Goal: Information Seeking & Learning: Learn about a topic

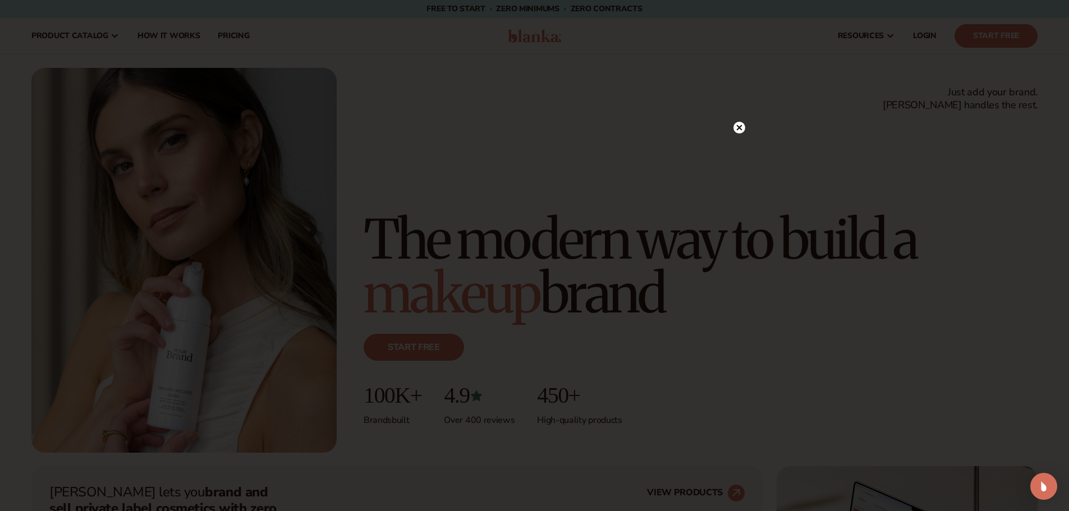
click at [740, 127] on circle at bounding box center [739, 128] width 12 height 12
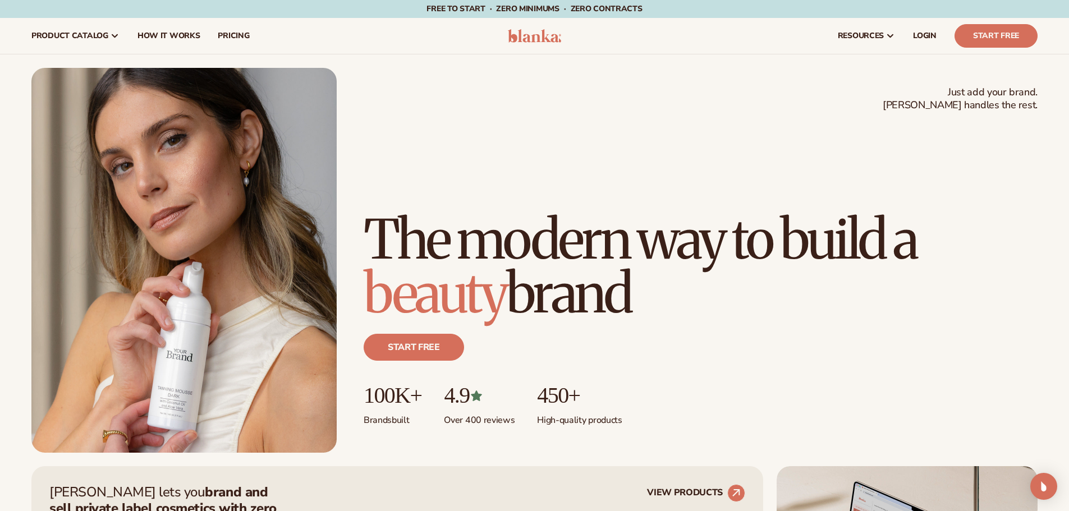
click at [514, 7] on span "Free to start · ZERO minimums · ZERO contracts ·" at bounding box center [533, 8] width 215 height 11
click at [596, 6] on span "Free to start · ZERO minimums · ZERO contracts ·" at bounding box center [533, 8] width 215 height 11
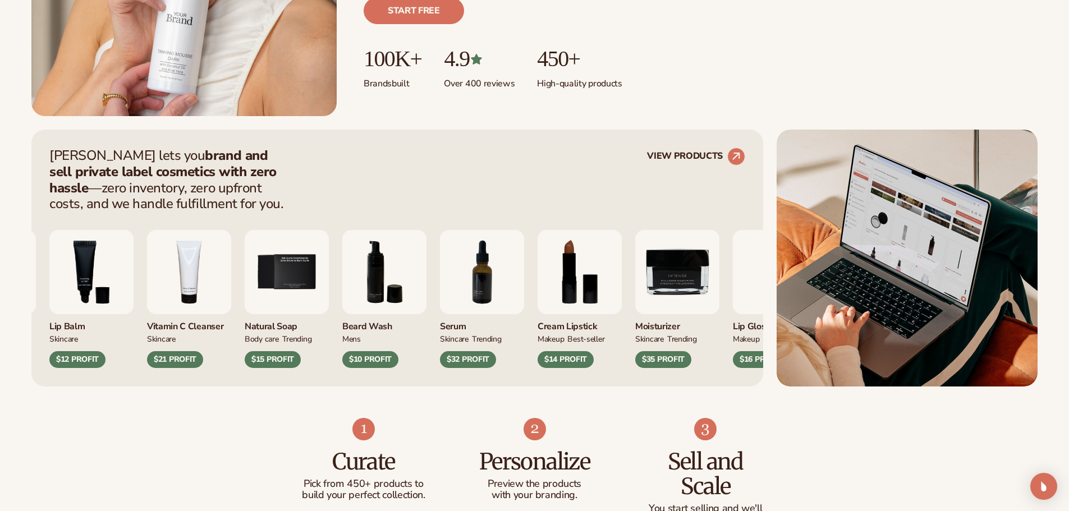
scroll to position [393, 0]
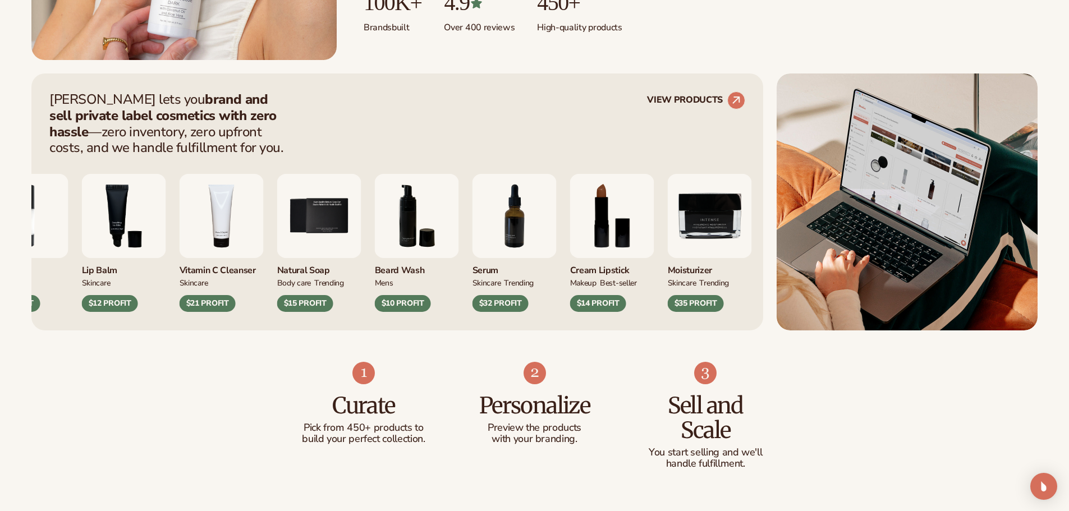
click at [511, 229] on img "7 / 9" at bounding box center [514, 216] width 84 height 84
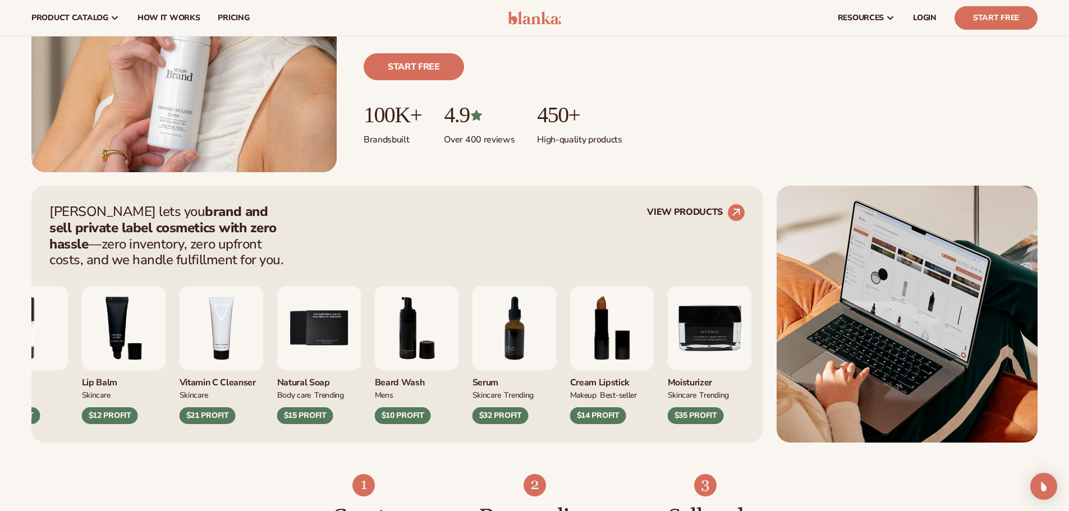
scroll to position [0, 0]
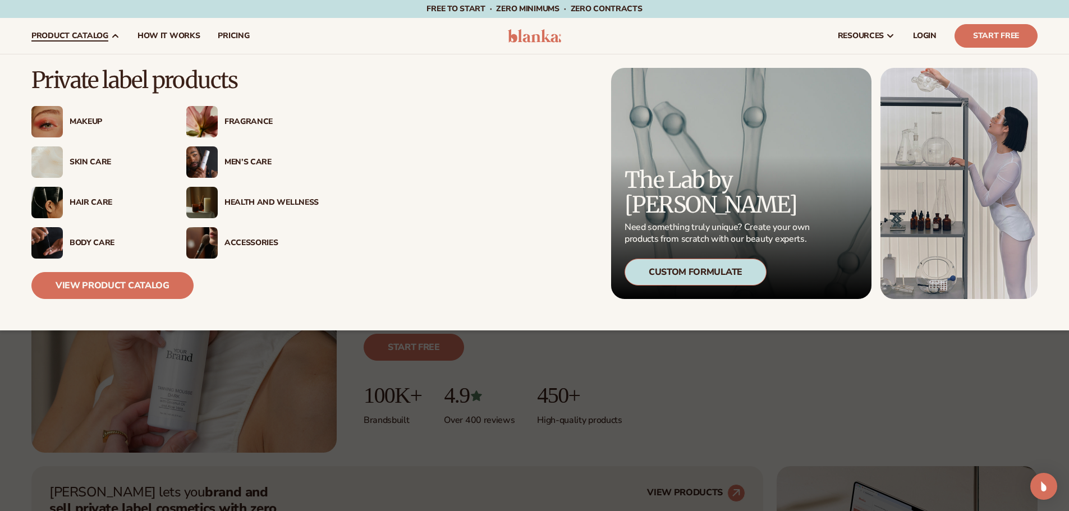
click at [95, 121] on div "Makeup" at bounding box center [117, 122] width 94 height 10
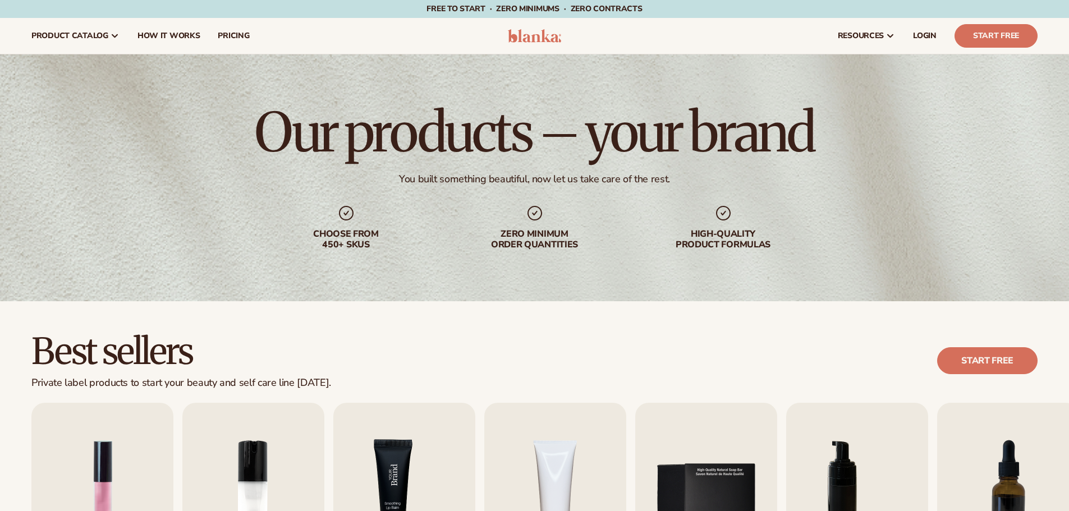
scroll to position [112, 0]
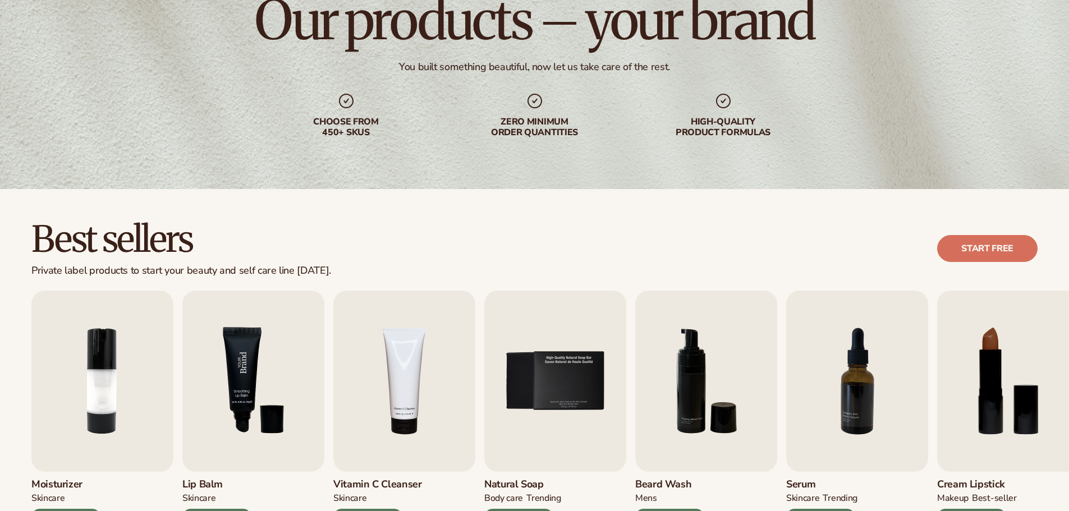
click at [261, 361] on img "3 / 9" at bounding box center [253, 381] width 142 height 181
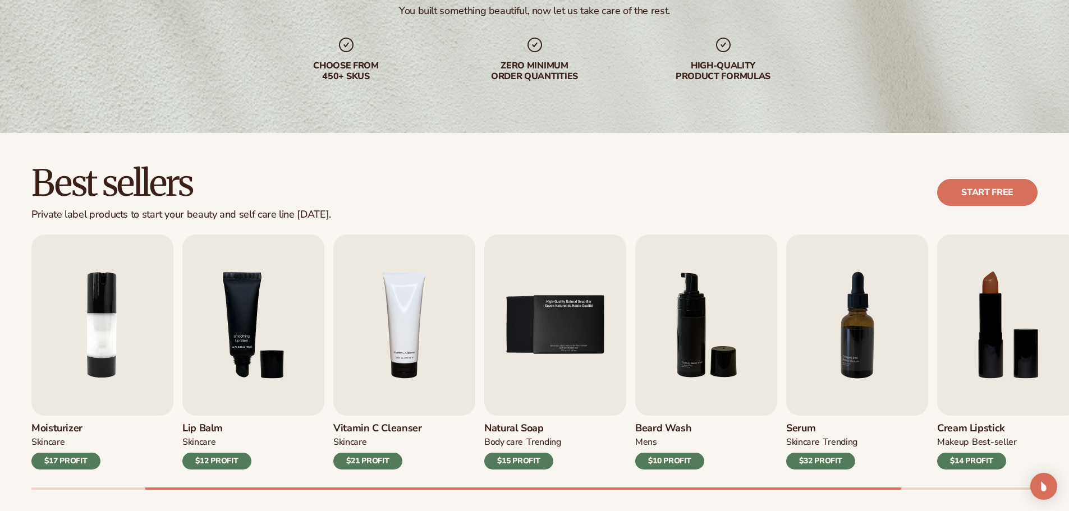
scroll to position [224, 0]
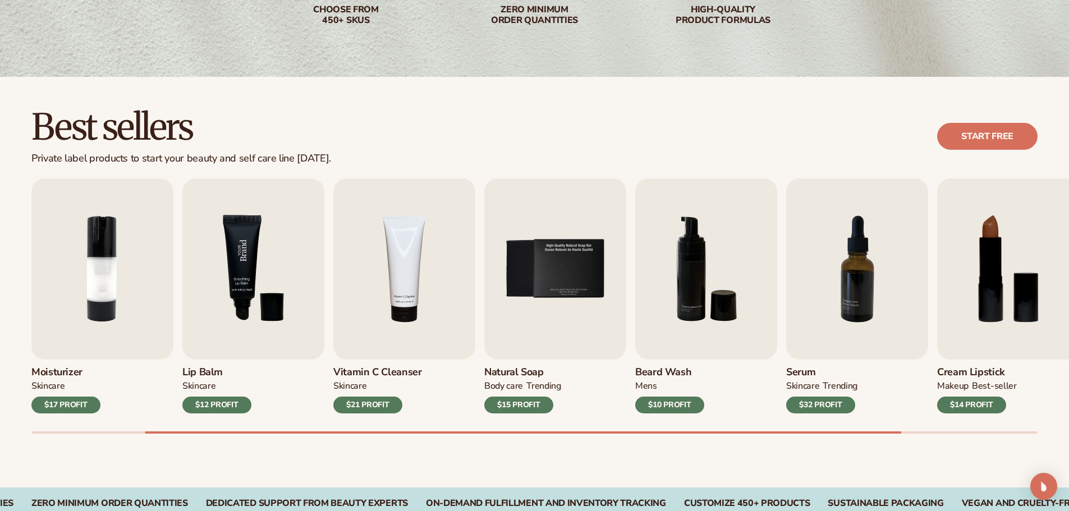
click at [258, 271] on img "3 / 9" at bounding box center [253, 268] width 142 height 181
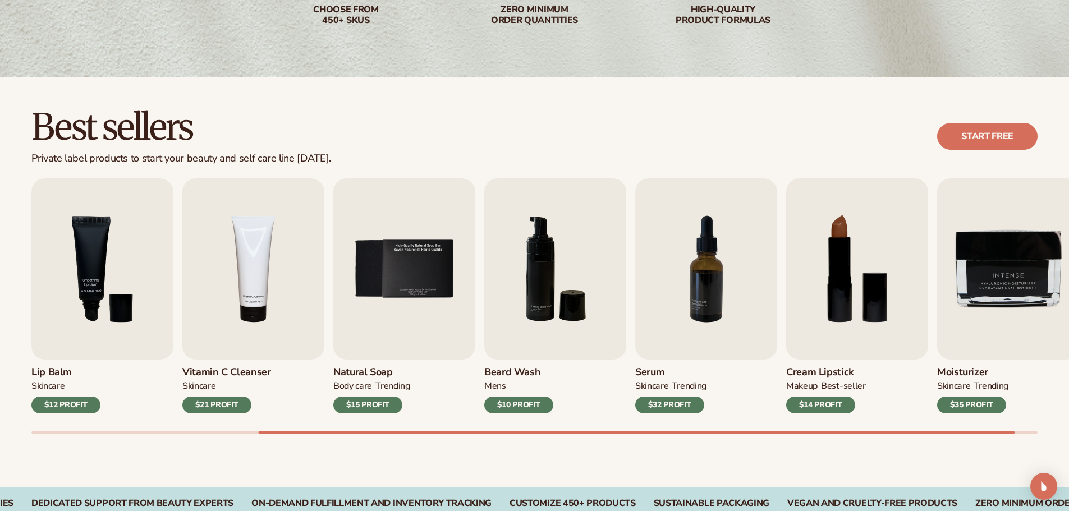
click at [215, 406] on div "$21 PROFIT" at bounding box center [216, 405] width 69 height 17
click at [422, 302] on img "5 / 9" at bounding box center [404, 268] width 142 height 181
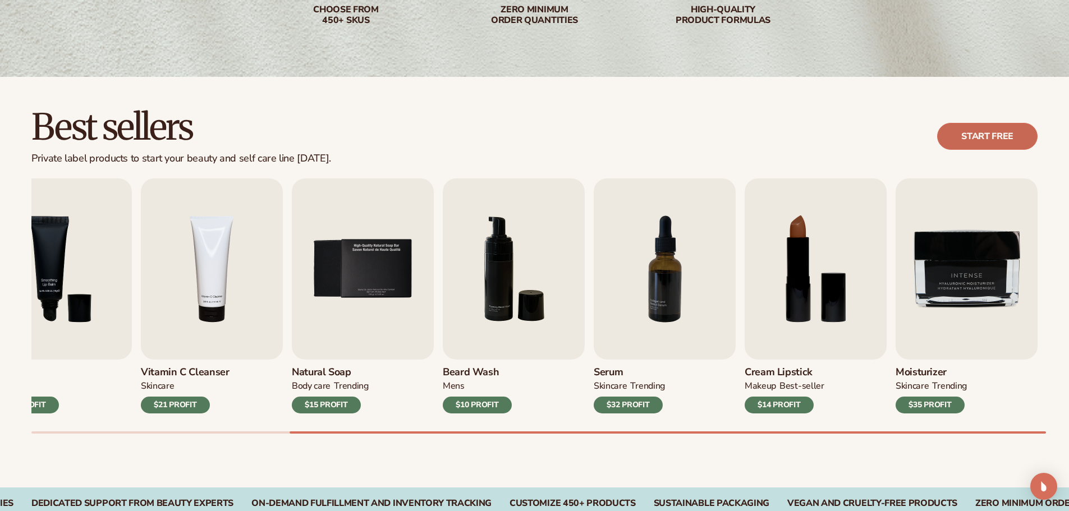
click at [1008, 133] on link "Start free" at bounding box center [987, 136] width 100 height 27
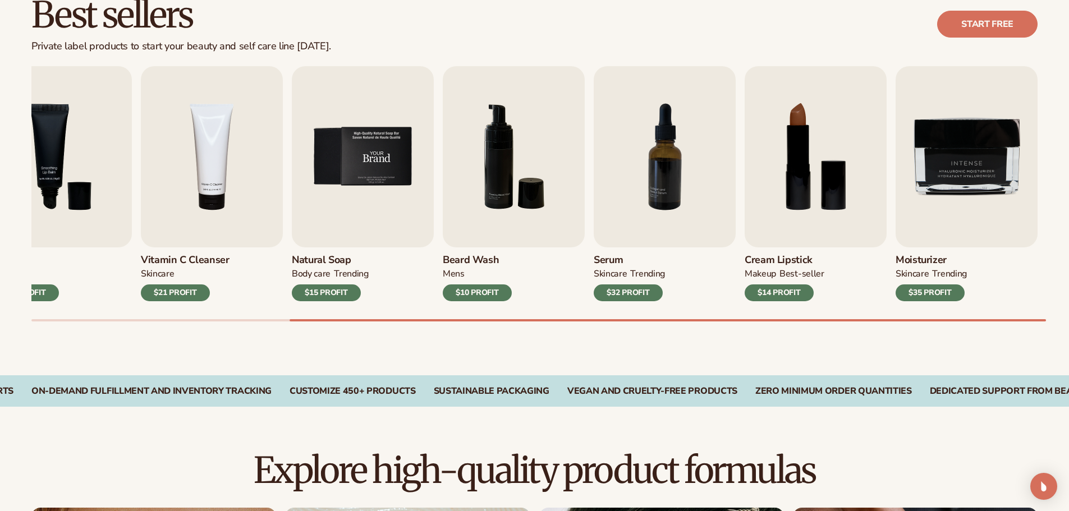
scroll to position [280, 0]
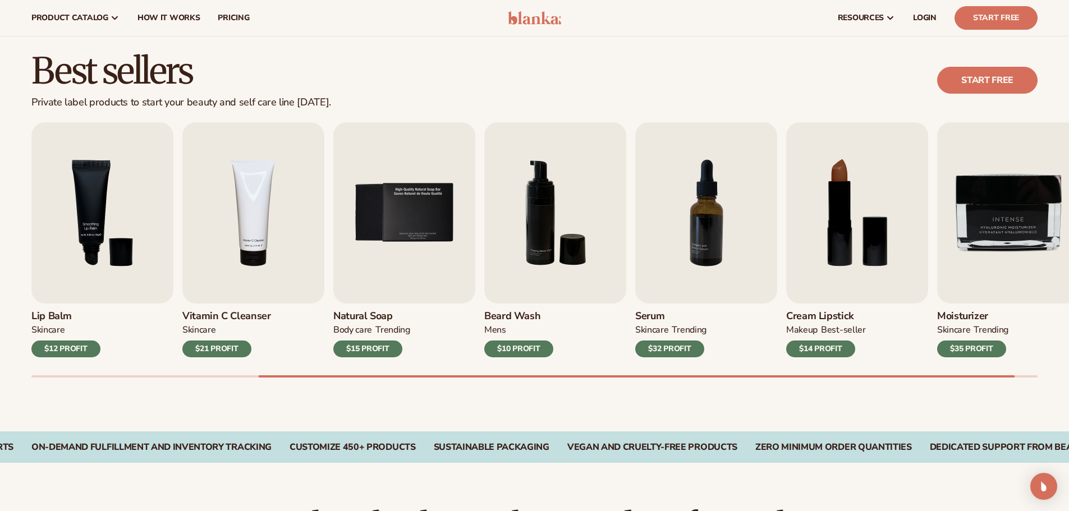
click at [507, 15] on header "Cart product catalog The Lab by Blanka" at bounding box center [534, 18] width 1069 height 36
click at [525, 19] on img at bounding box center [534, 17] width 53 height 13
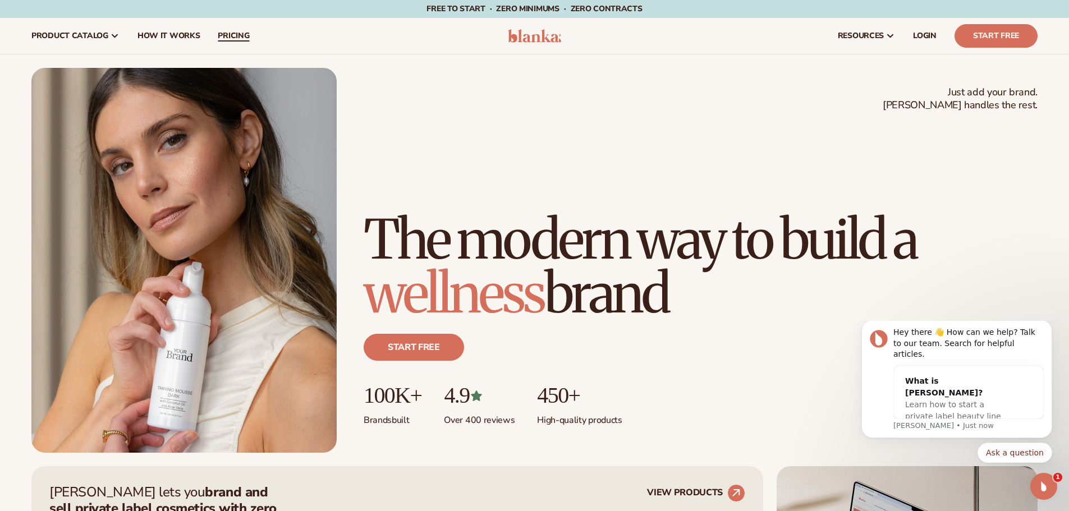
click at [236, 40] on span "pricing" at bounding box center [233, 35] width 31 height 9
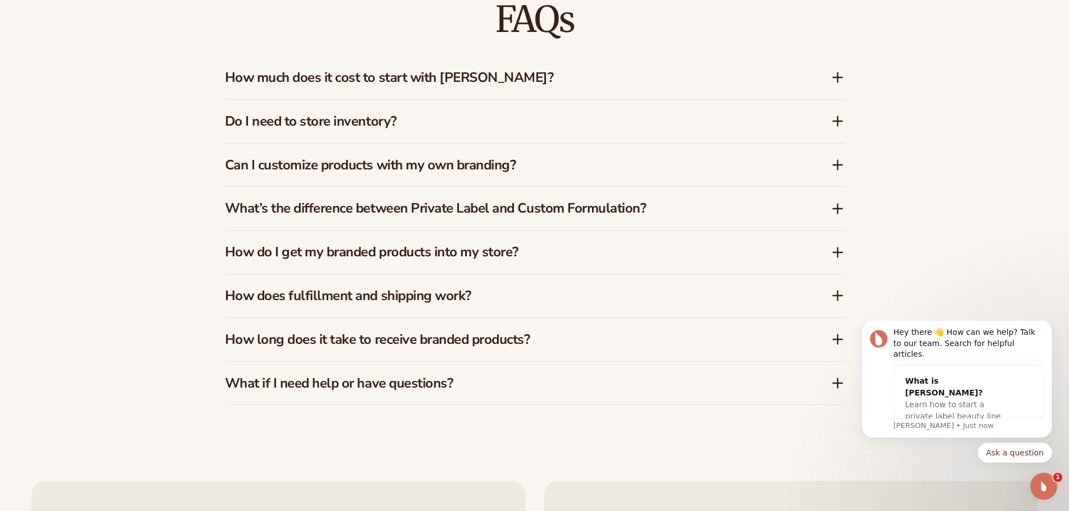
scroll to position [1953, 0]
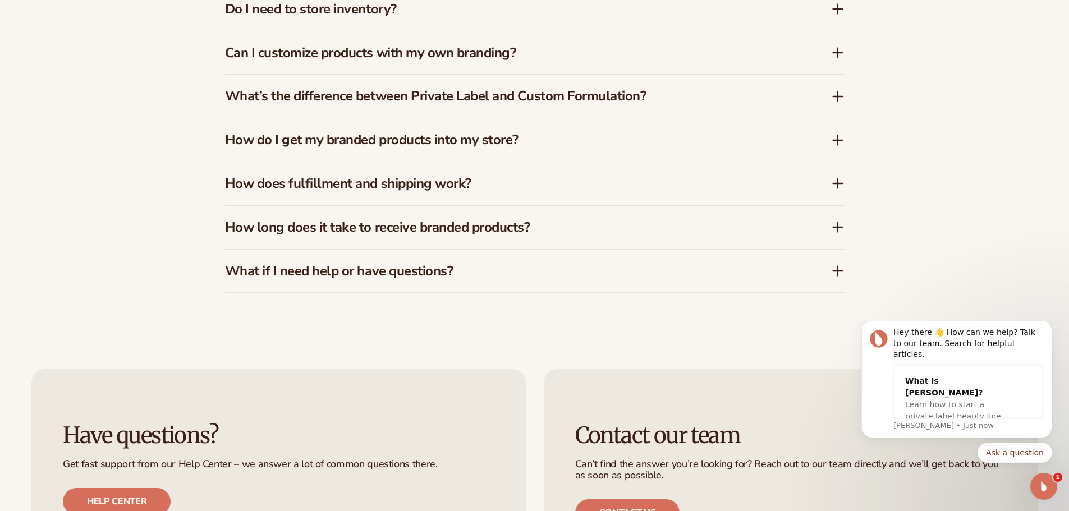
click at [377, 266] on h3 "What if I need help or have questions?" at bounding box center [511, 271] width 572 height 16
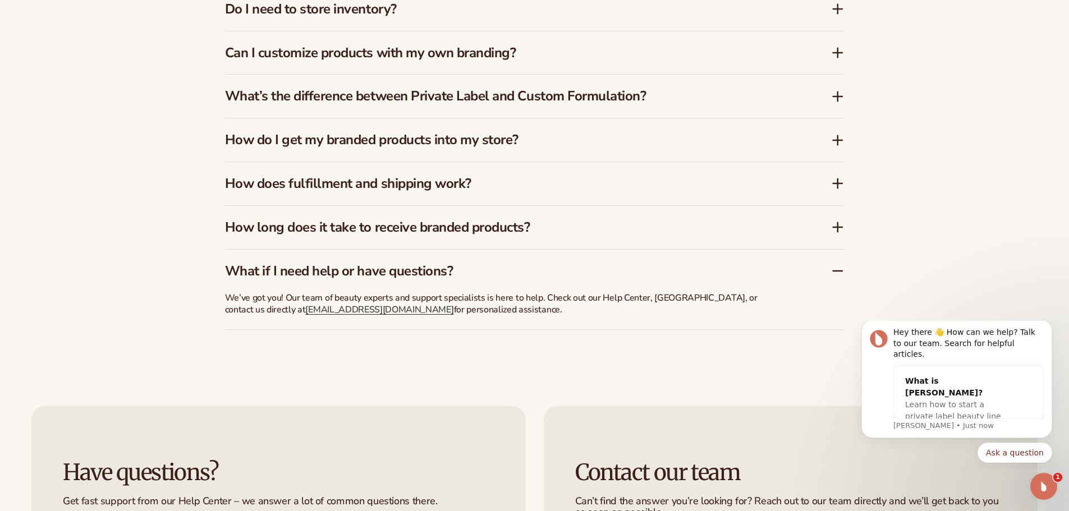
click at [415, 266] on h3 "What if I need help or have questions?" at bounding box center [511, 271] width 572 height 16
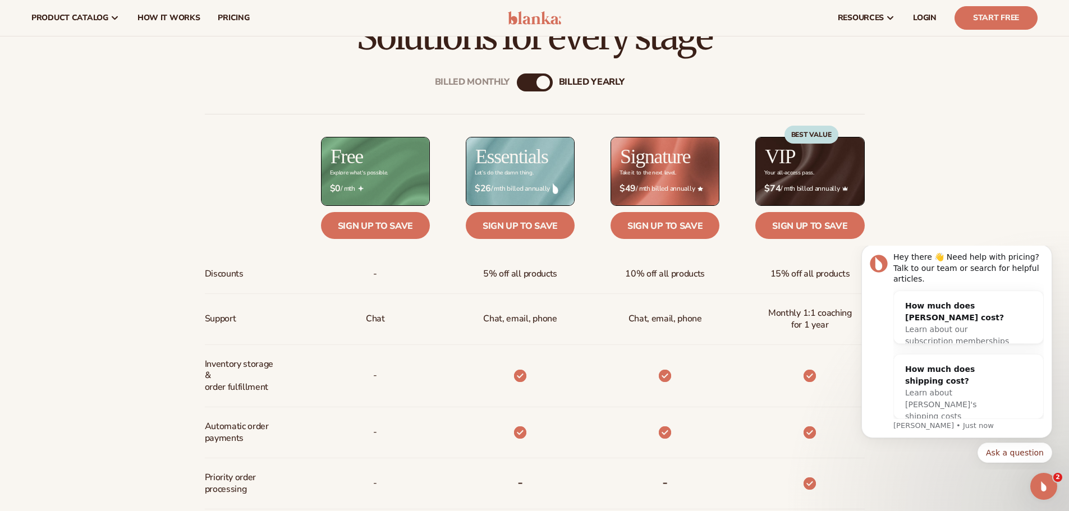
scroll to position [228, 0]
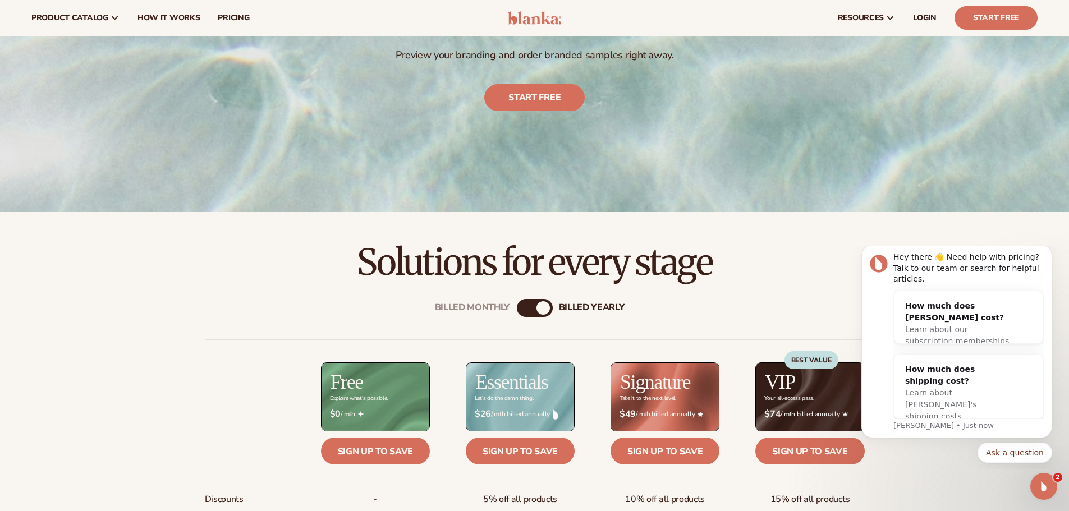
click at [529, 14] on img at bounding box center [534, 17] width 53 height 13
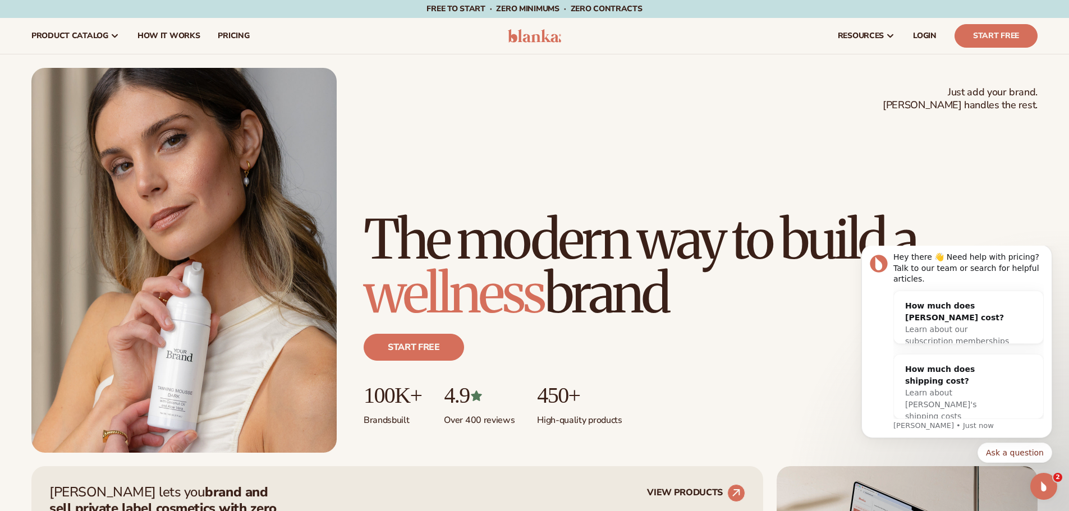
click at [439, 240] on h1 "The modern way to build a wellness brand" at bounding box center [700, 267] width 674 height 108
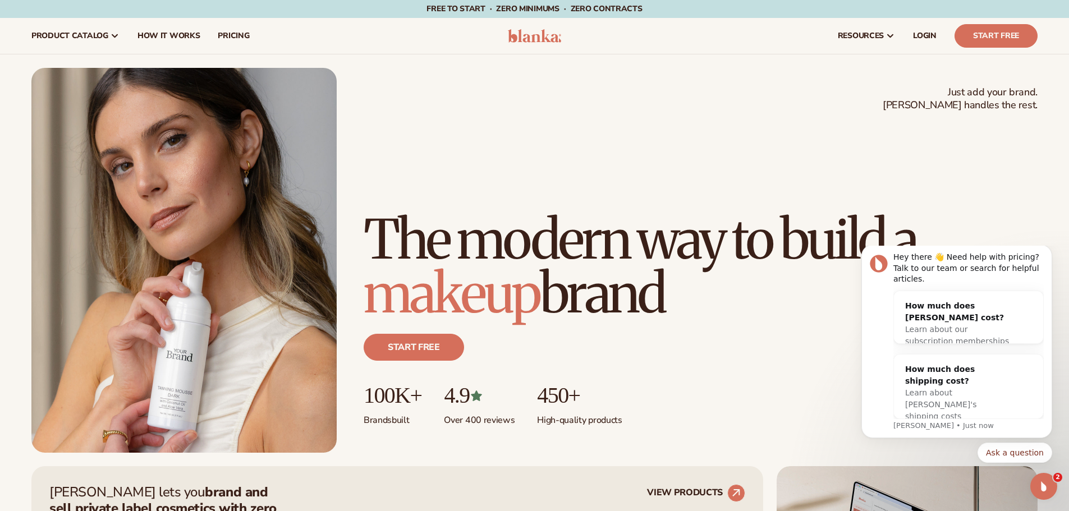
click at [1048, 250] on icon "Dismiss notification" at bounding box center [1048, 247] width 3 height 3
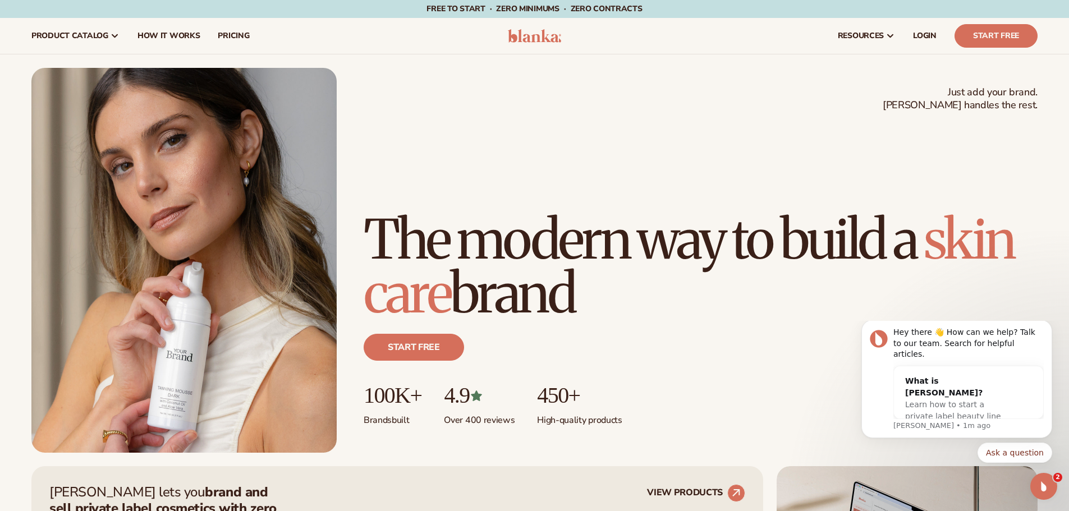
scroll to position [56, 0]
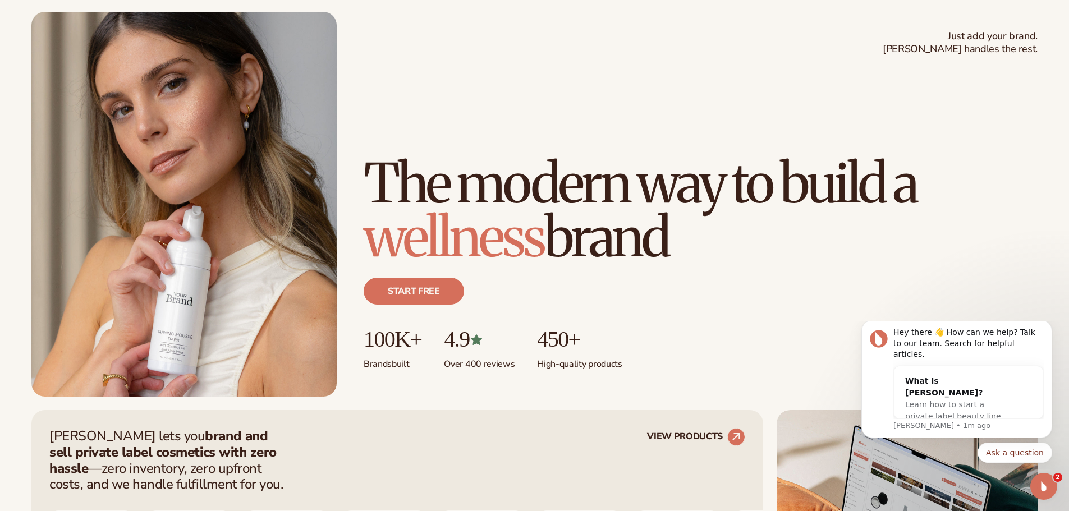
drag, startPoint x: 500, startPoint y: 342, endPoint x: 443, endPoint y: 342, distance: 57.2
click at [443, 342] on ul "100K+ Brands built 4.9 Over 400 reviews 450+ High-quality products" at bounding box center [700, 348] width 674 height 43
click at [476, 357] on p "Over 400 reviews" at bounding box center [479, 361] width 71 height 19
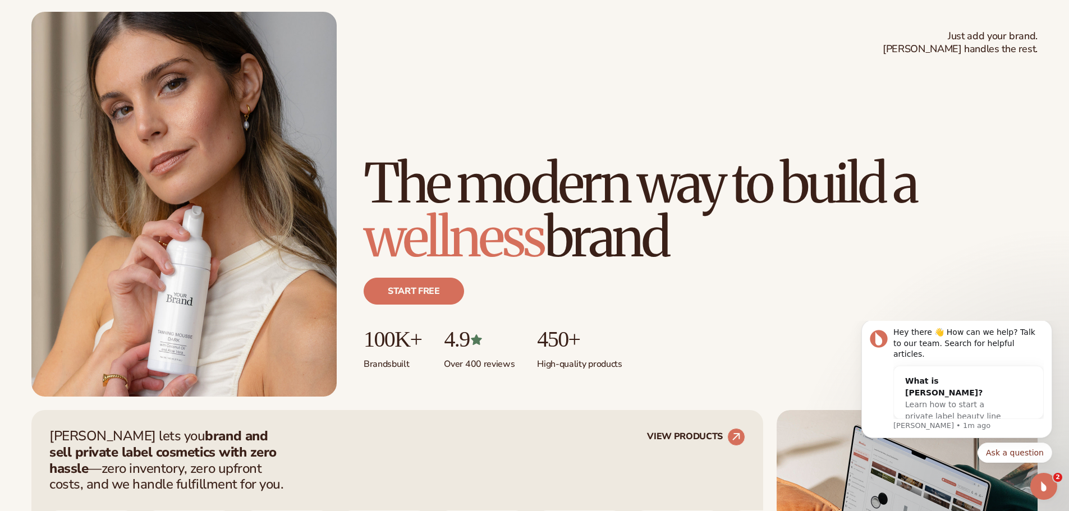
click at [587, 358] on p "High-quality products" at bounding box center [579, 361] width 85 height 19
click at [629, 358] on ul "100K+ Brands built 4.9 Over 400 reviews 450+ High-quality products" at bounding box center [700, 348] width 674 height 43
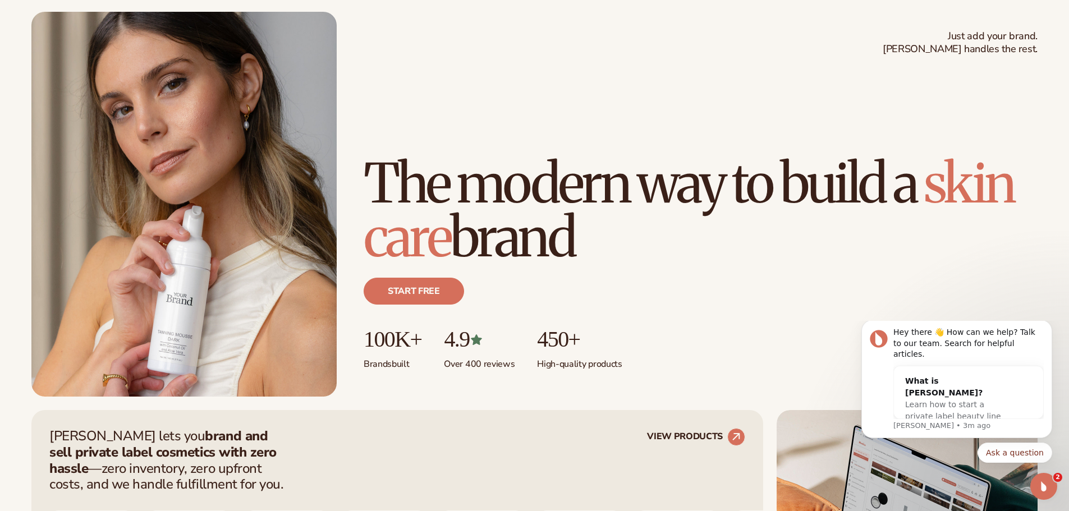
scroll to position [0, 0]
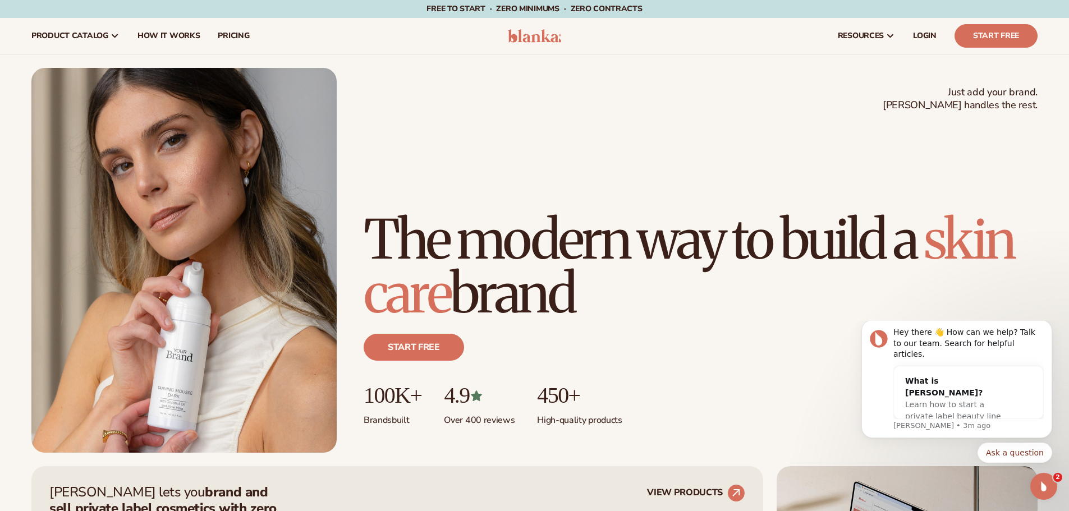
click at [394, 127] on div "Just add your brand. Blanka handles the rest. beauty,skin care,wellness,makeup …" at bounding box center [534, 260] width 1006 height 385
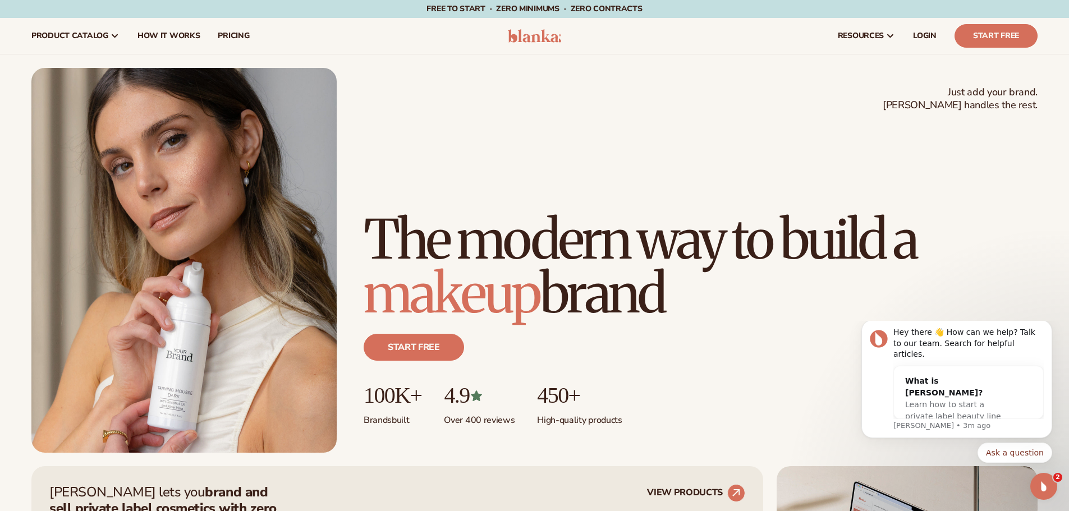
click at [487, 213] on h1 "The modern way to build a makeup brand" at bounding box center [700, 267] width 674 height 108
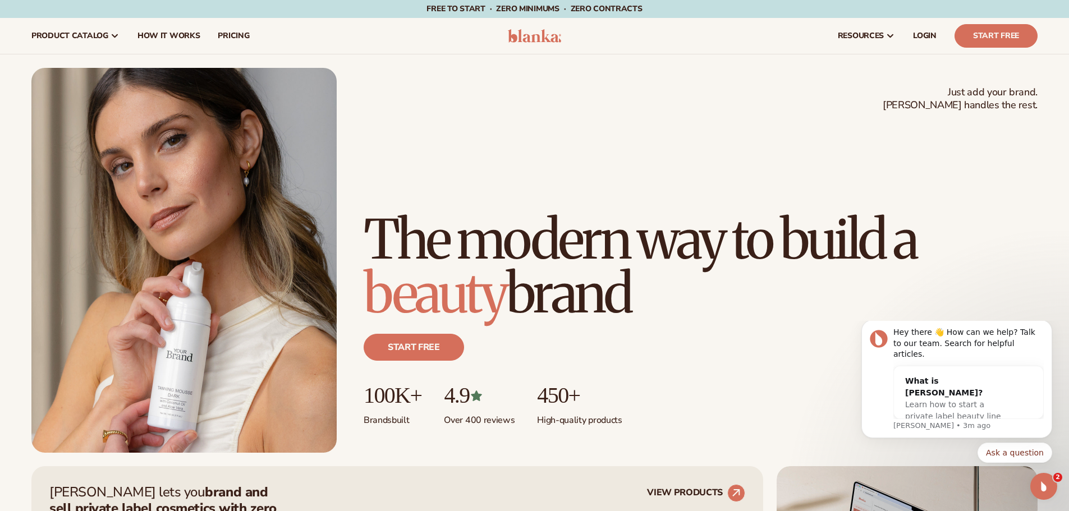
click at [531, 213] on h1 "The modern way to build a beauty brand" at bounding box center [700, 267] width 674 height 108
click at [679, 213] on h1 "The modern way to build a beauty brand" at bounding box center [700, 267] width 674 height 108
click at [774, 213] on h1 "The modern way to build a beauty brand" at bounding box center [700, 267] width 674 height 108
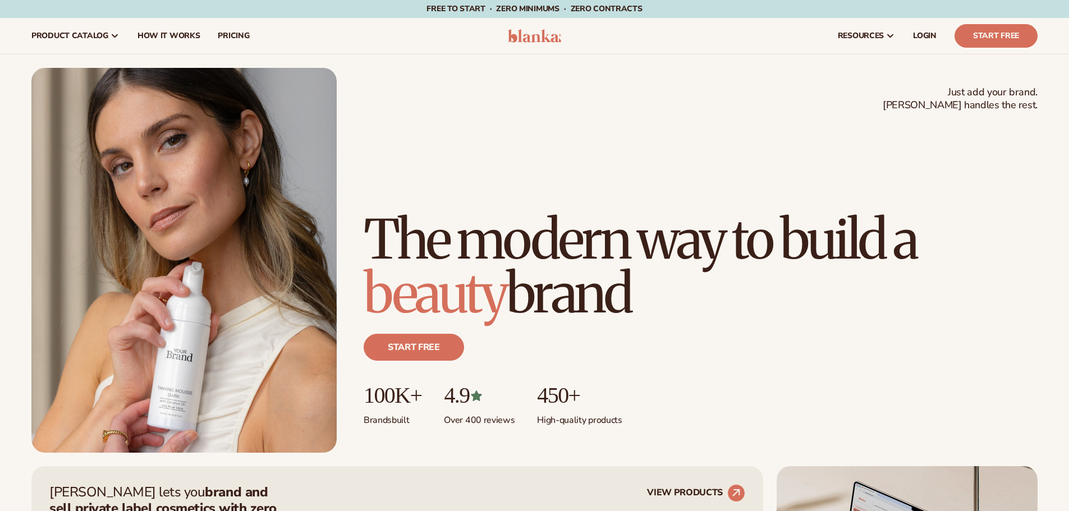
click at [538, 213] on h1 "The modern way to build a beauty brand" at bounding box center [700, 267] width 674 height 108
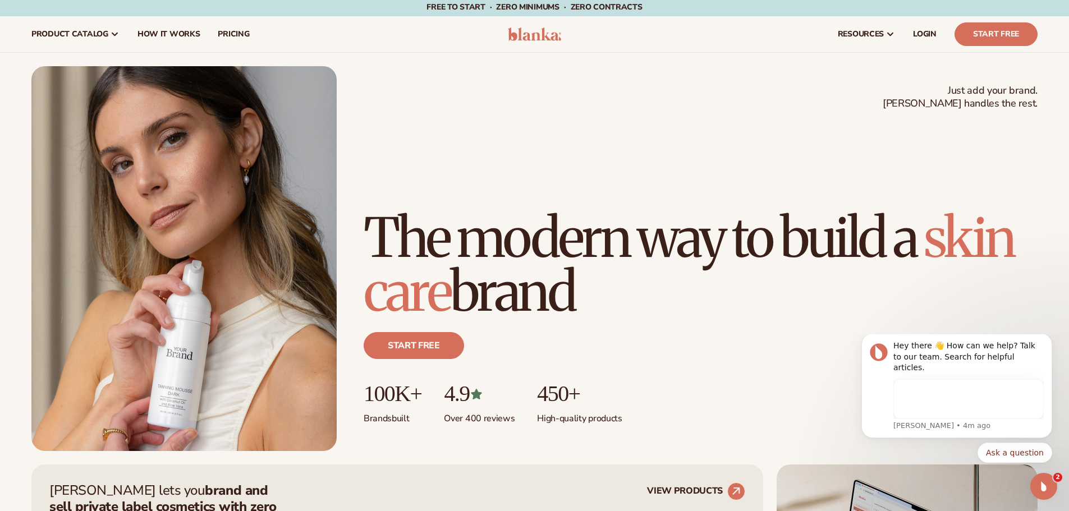
click at [575, 216] on h1 "The modern way to build a skin care brand" at bounding box center [700, 265] width 674 height 108
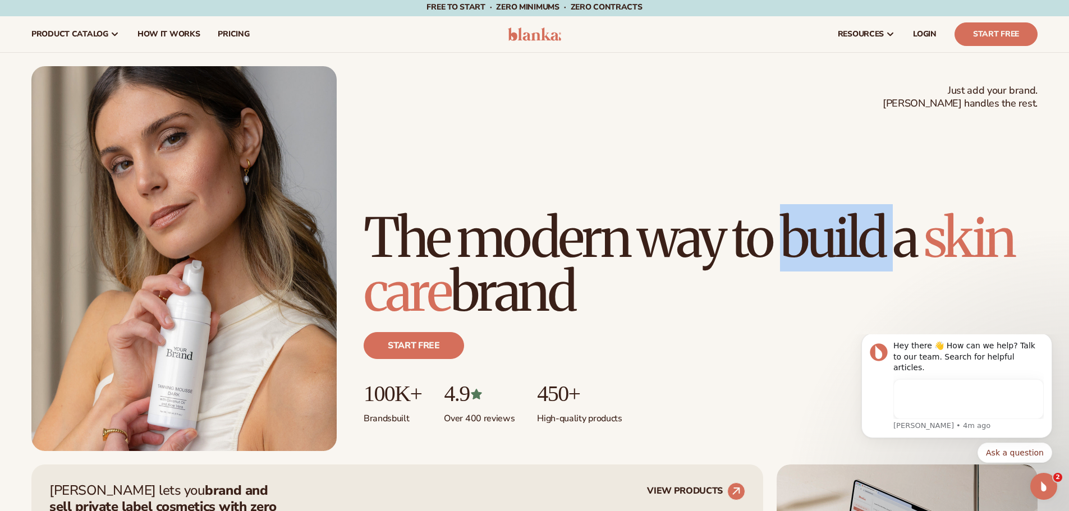
click at [575, 215] on h1 "The modern way to build a skin care brand" at bounding box center [700, 265] width 674 height 108
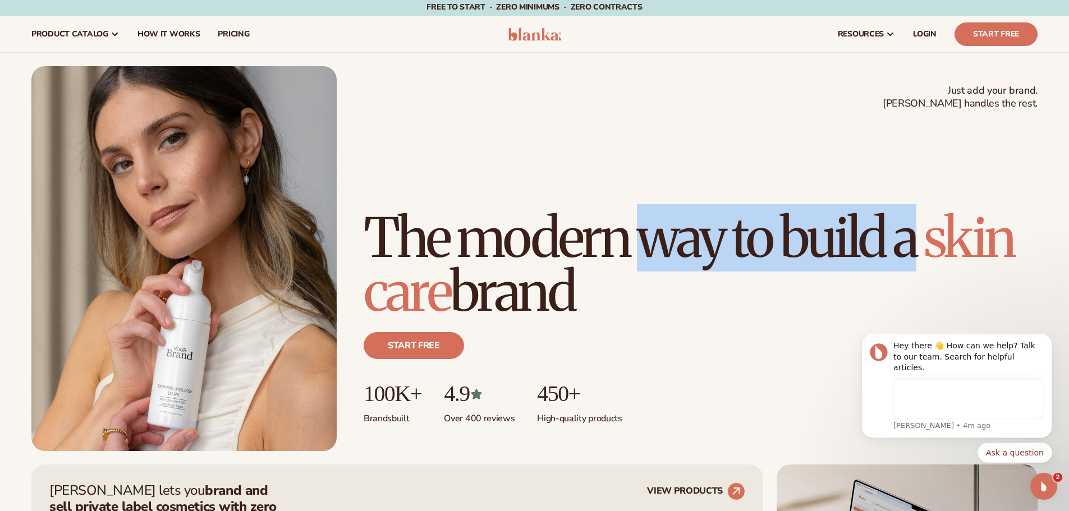
click at [575, 215] on h1 "The modern way to build a skin care brand" at bounding box center [700, 265] width 674 height 108
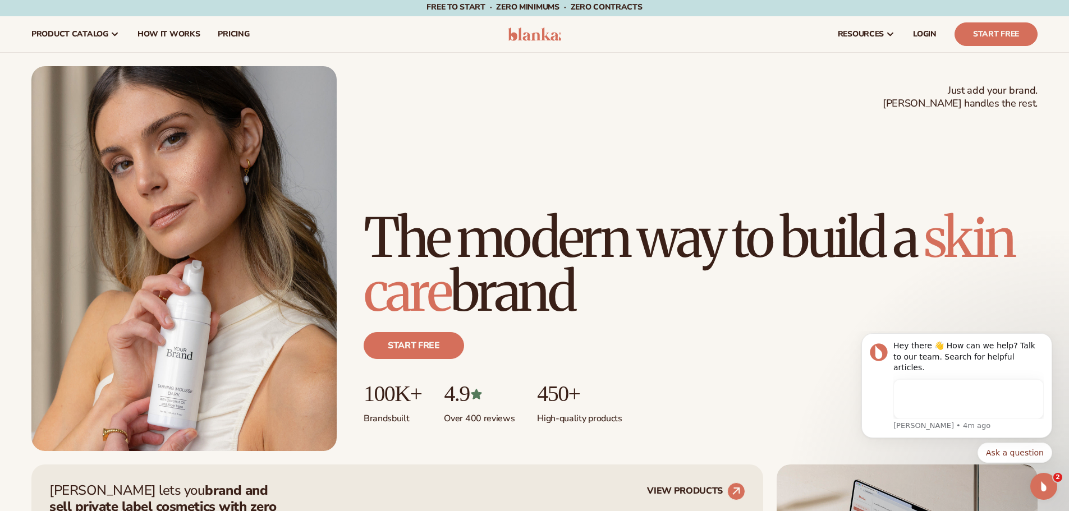
click at [684, 211] on h1 "The modern way to build a skin care brand" at bounding box center [700, 265] width 674 height 108
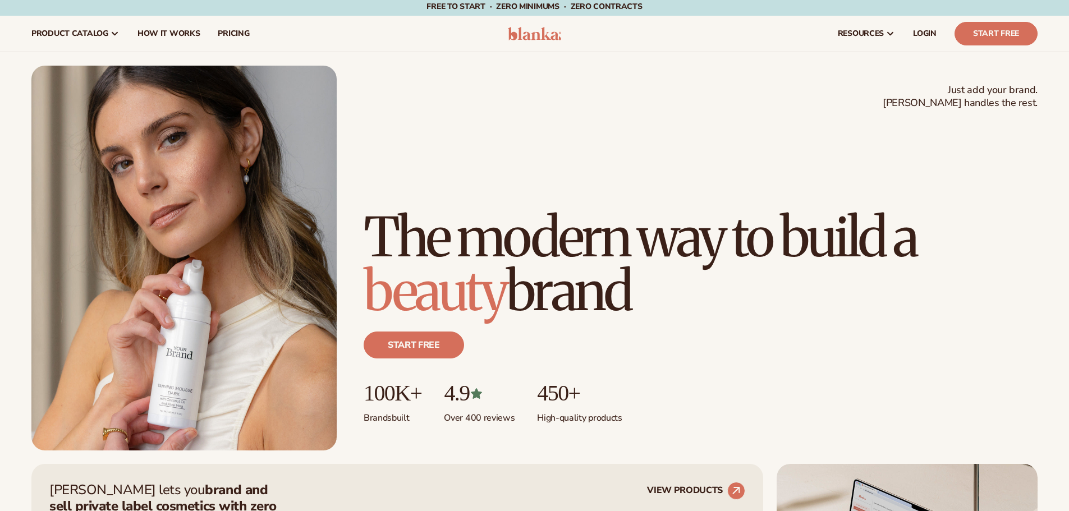
scroll to position [2, 0]
click at [614, 211] on h1 "The modern way to build a beauty brand" at bounding box center [700, 265] width 674 height 108
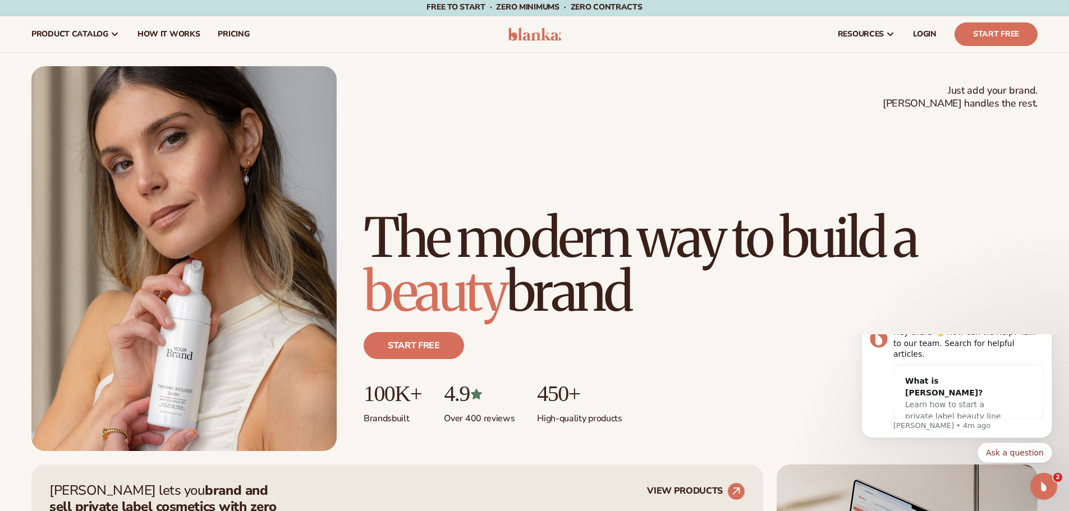
scroll to position [0, 0]
